Goal: Information Seeking & Learning: Learn about a topic

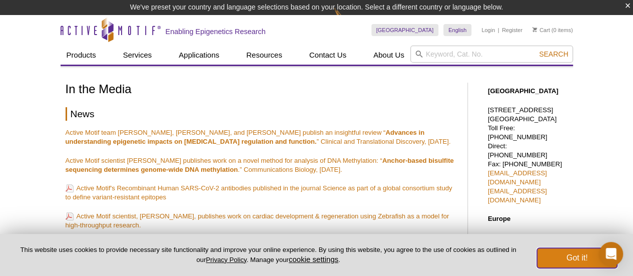
click at [579, 261] on button "Got it!" at bounding box center [577, 258] width 80 height 20
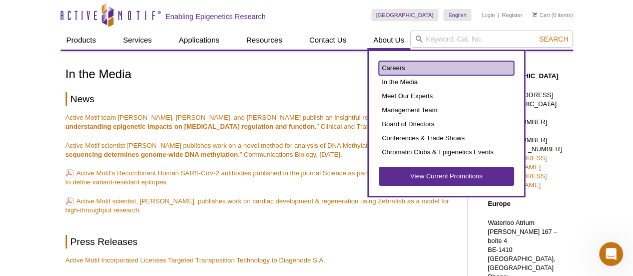
click at [394, 68] on link "Careers" at bounding box center [446, 68] width 135 height 14
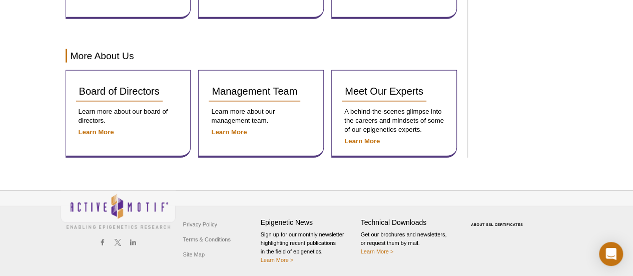
scroll to position [1302, 0]
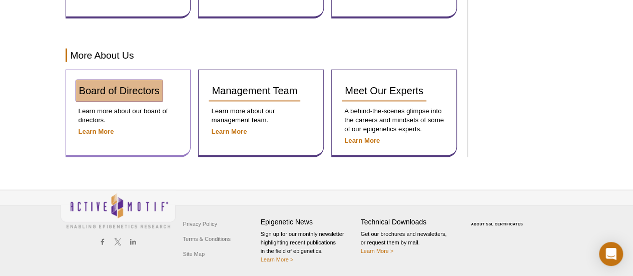
click at [127, 93] on span "Board of Directors" at bounding box center [119, 90] width 81 height 11
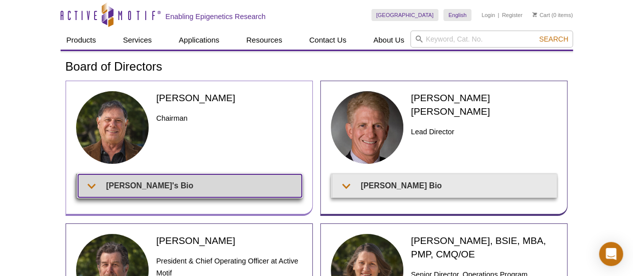
click at [95, 189] on summary "[PERSON_NAME]'s Bio" at bounding box center [190, 185] width 224 height 23
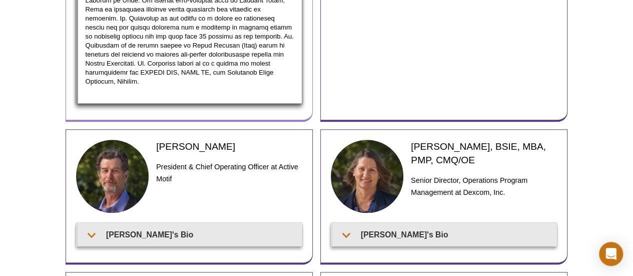
scroll to position [373, 0]
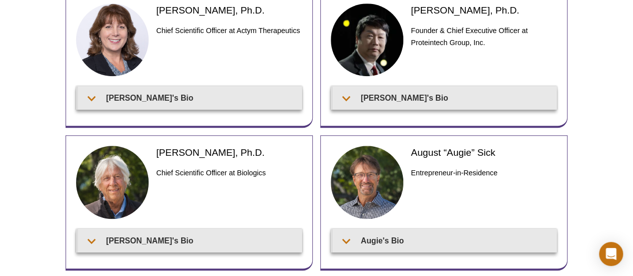
click at [595, 135] on div "Active Motif Logo Enabling Epigenetics Research 0 Search Skip to content Active…" at bounding box center [316, 8] width 633 height 763
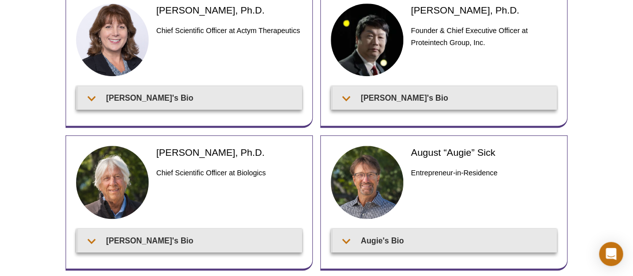
click at [595, 135] on div "Active Motif Logo Enabling Epigenetics Research 0 Search Skip to content Active…" at bounding box center [316, 8] width 633 height 763
click at [606, 122] on div "Active Motif Logo Enabling Epigenetics Research 0 Search Skip to content Active…" at bounding box center [316, 8] width 633 height 763
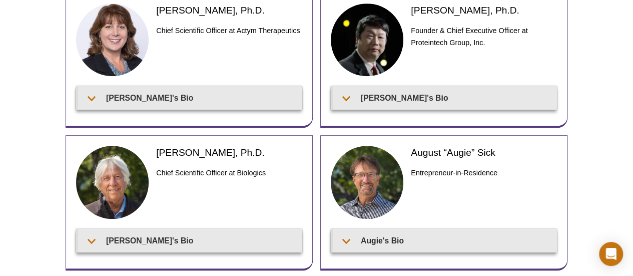
click at [606, 122] on div "Active Motif Logo Enabling Epigenetics Research 0 Search Skip to content Active…" at bounding box center [316, 8] width 633 height 763
click at [33, 160] on div "Active Motif Logo Enabling Epigenetics Research 0 Search Skip to content Active…" at bounding box center [316, 8] width 633 height 763
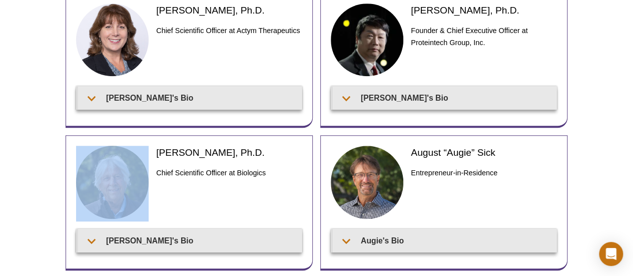
click at [33, 160] on div "Active Motif Logo Enabling Epigenetics Research 0 Search Skip to content Active…" at bounding box center [316, 8] width 633 height 763
